Goal: Task Accomplishment & Management: Complete application form

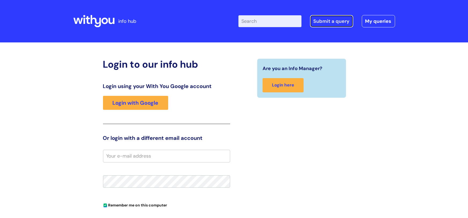
click at [316, 24] on link "Submit a query" at bounding box center [331, 21] width 43 height 12
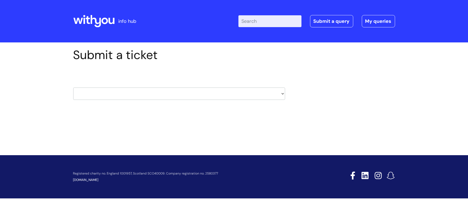
click at [222, 89] on select "HR / People IT and Support Clinical Drug Alerts Finance Accounts Data Support T…" at bounding box center [179, 93] width 212 height 12
select select "learning_and_development"
click at [73, 87] on select "HR / People IT and Support Clinical Drug Alerts Finance Accounts Data Support T…" at bounding box center [179, 93] width 212 height 12
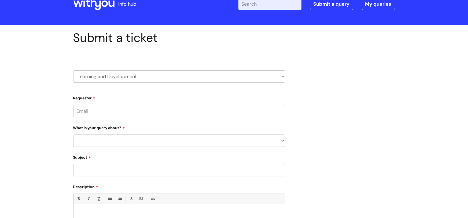
scroll to position [47, 0]
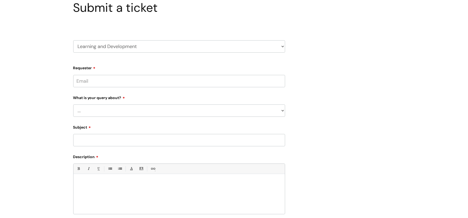
click at [129, 82] on input "Requester" at bounding box center [179, 81] width 212 height 12
click at [114, 80] on input "Requester" at bounding box center [179, 81] width 212 height 12
type input "[EMAIL_ADDRESS][PERSON_NAME][DOMAIN_NAME]"
click at [94, 109] on select "... Question about a training course or session booking Ask about apprenticeshi…" at bounding box center [179, 110] width 212 height 12
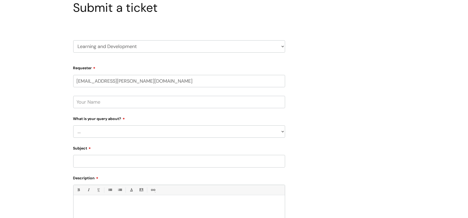
select select "Question about a training course or session booking"
click at [73, 125] on select "... Question about a training course or session booking Ask about apprenticeshi…" at bounding box center [179, 131] width 212 height 12
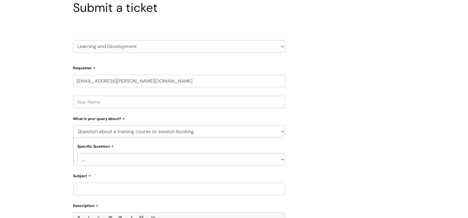
click at [93, 155] on select "... Training booking request Training dates/timetable Enquiry about a topic or …" at bounding box center [182, 159] width 208 height 12
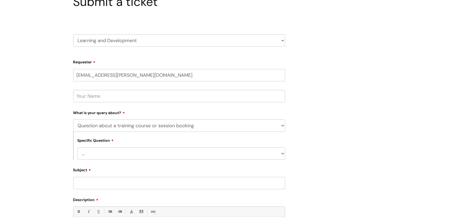
scroll to position [56, 0]
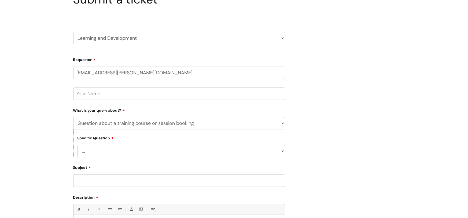
click at [90, 150] on select "... Training booking request Training dates/timetable Enquiry about a topic or …" at bounding box center [182, 151] width 208 height 12
select select "Training booking request"
click at [78, 145] on select "... Training booking request Training dates/timetable Enquiry about a topic or …" at bounding box center [182, 151] width 208 height 12
click at [91, 178] on input "Subject" at bounding box center [179, 180] width 212 height 12
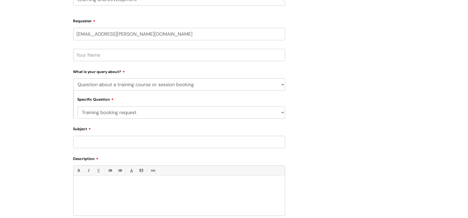
scroll to position [96, 0]
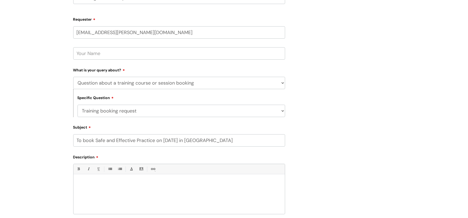
drag, startPoint x: 208, startPoint y: 141, endPoint x: 76, endPoint y: 132, distance: 132.3
click at [76, 132] on div "Subject To book Safe and Effective Practice on [DATE] in [GEOGRAPHIC_DATA]" at bounding box center [179, 135] width 212 height 24
type input "To book Safe and Effective Practice on [DATE] in [GEOGRAPHIC_DATA]"
click at [97, 182] on p at bounding box center [179, 183] width 203 height 5
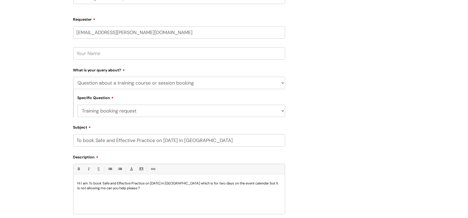
click at [89, 184] on p "Hi I am To book Safe and Effective Practice on [DATE] in [GEOGRAPHIC_DATA] whic…" at bounding box center [179, 186] width 203 height 10
click at [104, 184] on p "Hi I am trTo book Safe and Effective Practice on [DATE] in [GEOGRAPHIC_DATA] wh…" at bounding box center [179, 186] width 203 height 10
click at [157, 183] on p "Hi I am trying to book Safe and Effective Practice on [DATE] in [GEOGRAPHIC_DAT…" at bounding box center [179, 186] width 203 height 10
click at [194, 183] on p "Hi I am trying to book Safe and Effective Practice on [DATE] in [GEOGRAPHIC_DAT…" at bounding box center [179, 186] width 203 height 10
click at [190, 188] on p "Hi I am trying to book Safe and Effective Practice on [DATE] in [GEOGRAPHIC_DAT…" at bounding box center [179, 186] width 203 height 10
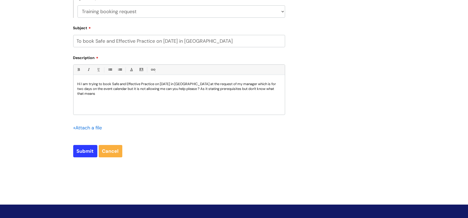
scroll to position [224, 0]
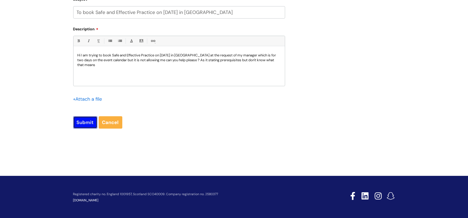
click at [82, 119] on input "Submit" at bounding box center [85, 122] width 24 height 12
type input "Please Wait..."
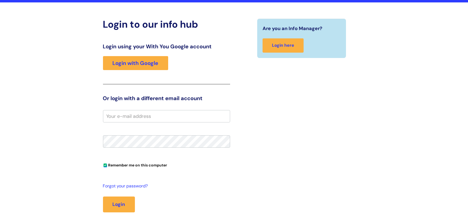
scroll to position [91, 0]
